Goal: Task Accomplishment & Management: Manage account settings

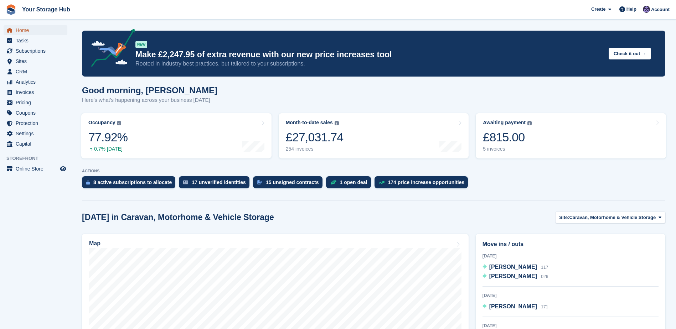
click at [21, 32] on span "Home" at bounding box center [37, 30] width 43 height 10
click at [30, 52] on span "Subscriptions" at bounding box center [37, 51] width 43 height 10
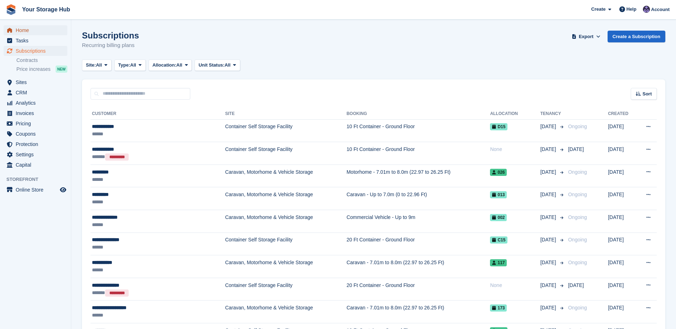
click at [24, 30] on span "Home" at bounding box center [37, 30] width 43 height 10
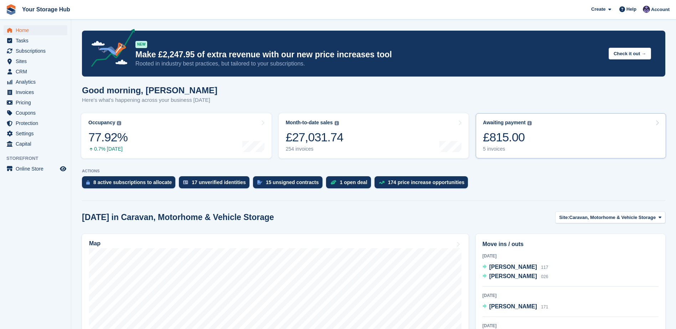
click at [498, 133] on div "£815.00" at bounding box center [507, 137] width 49 height 15
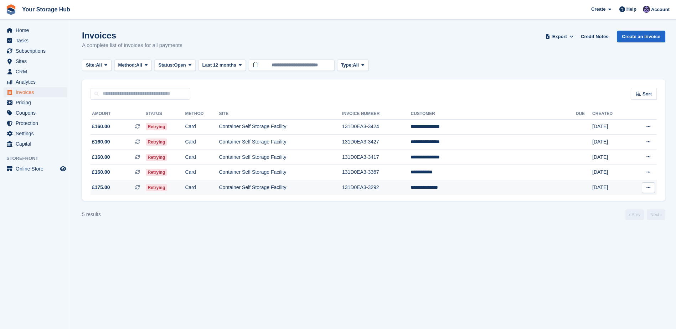
click at [140, 188] on icon at bounding box center [137, 187] width 5 height 5
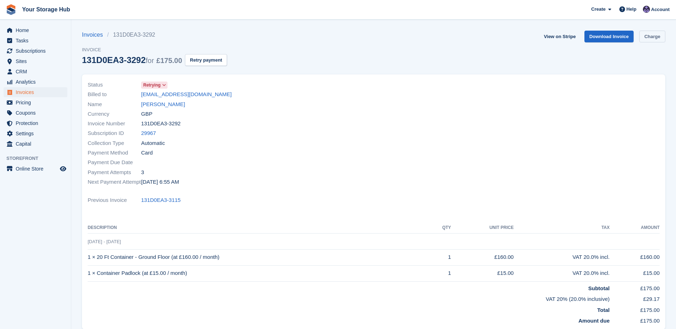
click at [652, 36] on link "Charge" at bounding box center [652, 37] width 26 height 12
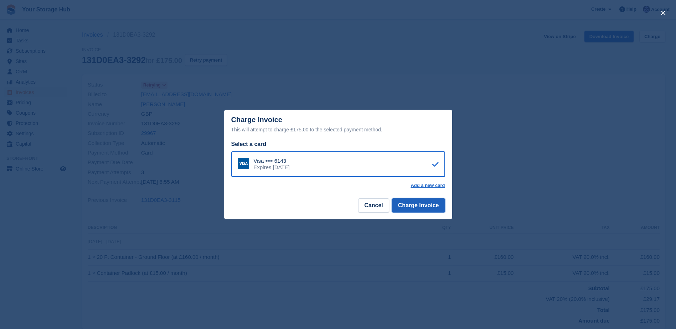
click at [431, 207] on button "Charge Invoice" at bounding box center [418, 205] width 53 height 14
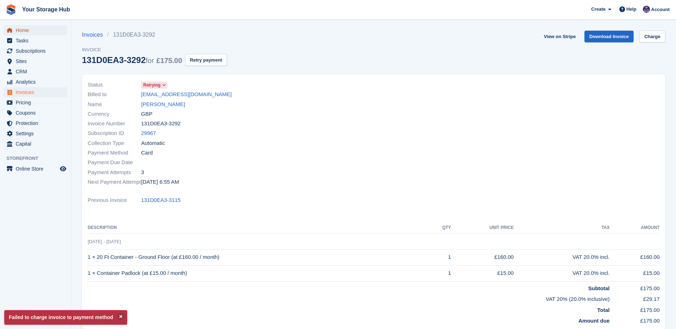
click at [20, 29] on span "Home" at bounding box center [37, 30] width 43 height 10
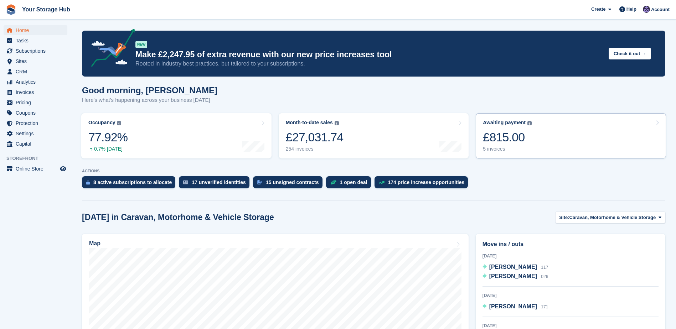
click at [523, 137] on div "£815.00" at bounding box center [507, 137] width 49 height 15
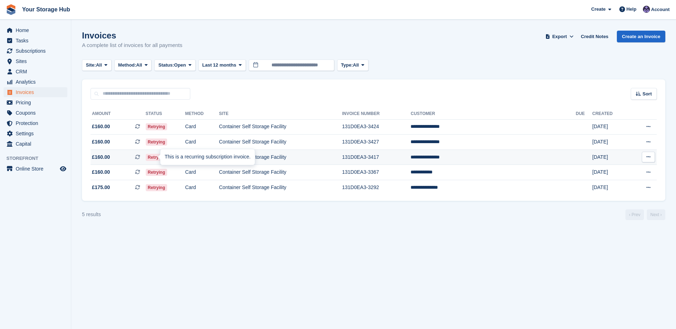
click at [140, 157] on icon at bounding box center [137, 157] width 5 height 5
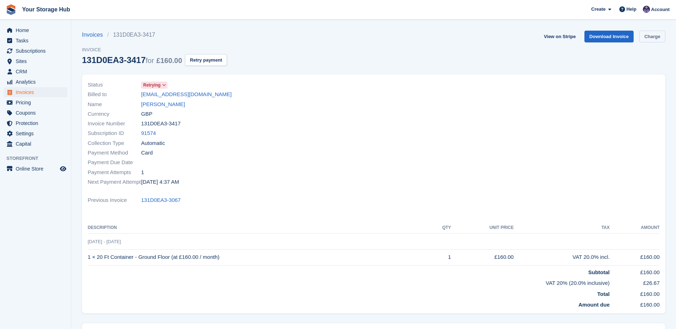
click at [658, 36] on link "Charge" at bounding box center [652, 37] width 26 height 12
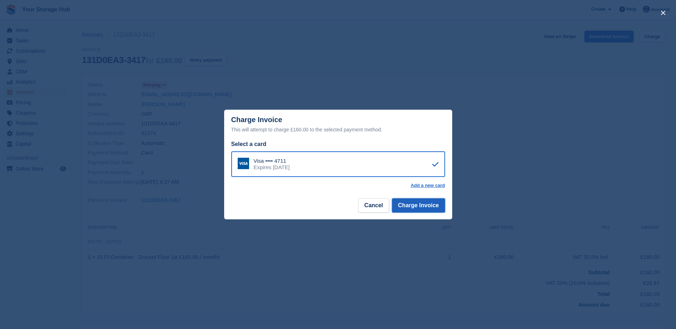
click at [405, 208] on button "Charge Invoice" at bounding box center [418, 205] width 53 height 14
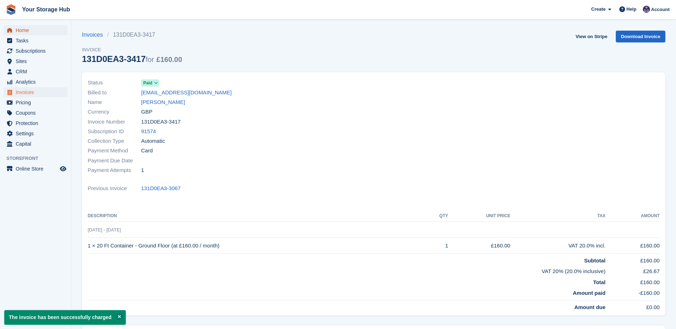
click at [21, 35] on span "Home" at bounding box center [37, 30] width 43 height 10
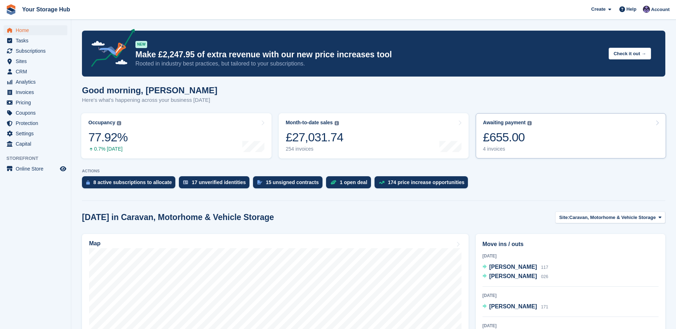
click at [490, 130] on div "£655.00" at bounding box center [507, 137] width 49 height 15
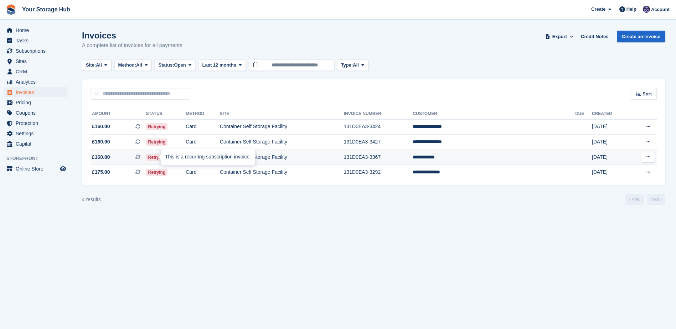
click at [140, 157] on icon at bounding box center [137, 157] width 5 height 5
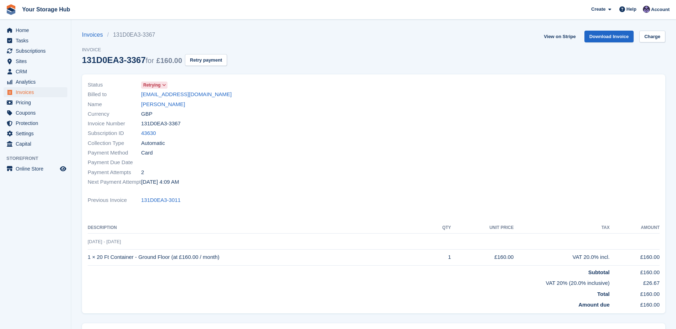
click at [659, 30] on section "Invoices 131D0EA3-3367 Invoice 131D0EA3-3367 for £160.00 Retry payment View on …" at bounding box center [373, 206] width 605 height 413
click at [657, 34] on link "Charge" at bounding box center [652, 37] width 26 height 12
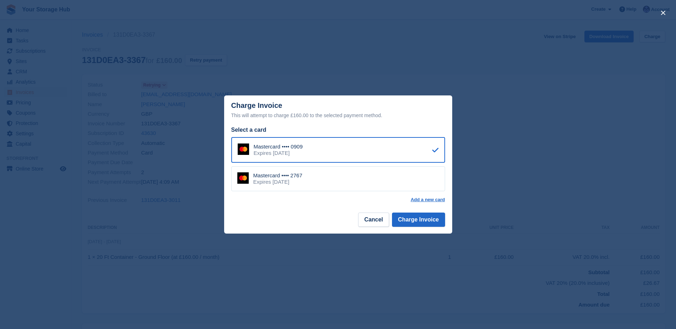
click at [290, 185] on div "Expires April 2030" at bounding box center [277, 182] width 49 height 6
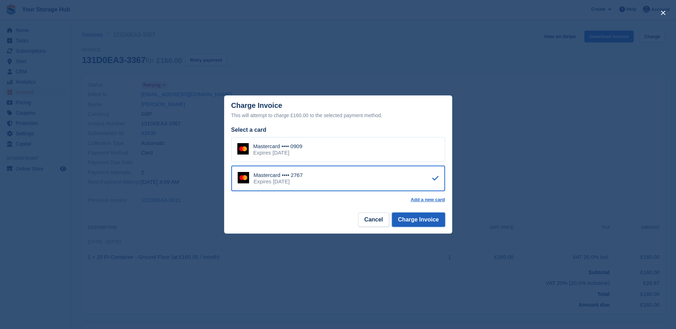
click at [432, 223] on button "Charge Invoice" at bounding box center [418, 220] width 53 height 14
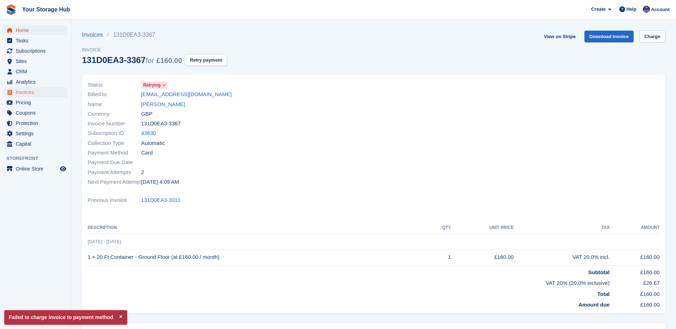
click at [25, 26] on span "Home" at bounding box center [37, 30] width 43 height 10
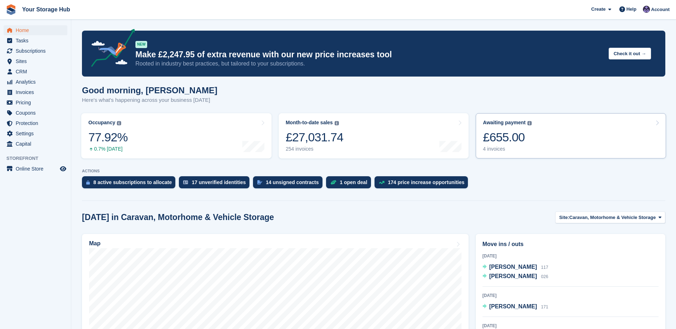
click at [492, 131] on div "£655.00" at bounding box center [507, 137] width 49 height 15
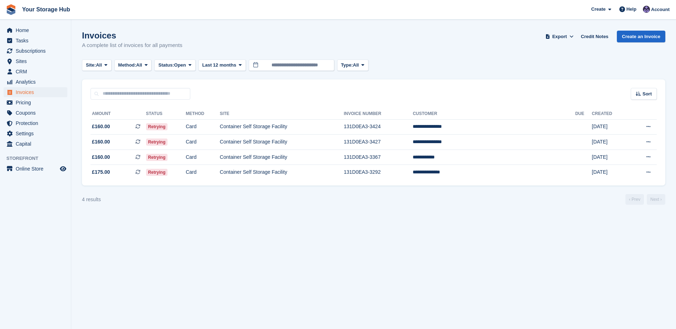
click at [27, 25] on div "Home Tasks Subscriptions Subscriptions Subscriptions Contracts Price increases …" at bounding box center [35, 85] width 71 height 127
click at [27, 26] on span "Home" at bounding box center [37, 30] width 43 height 10
